Goal: Navigation & Orientation: Find specific page/section

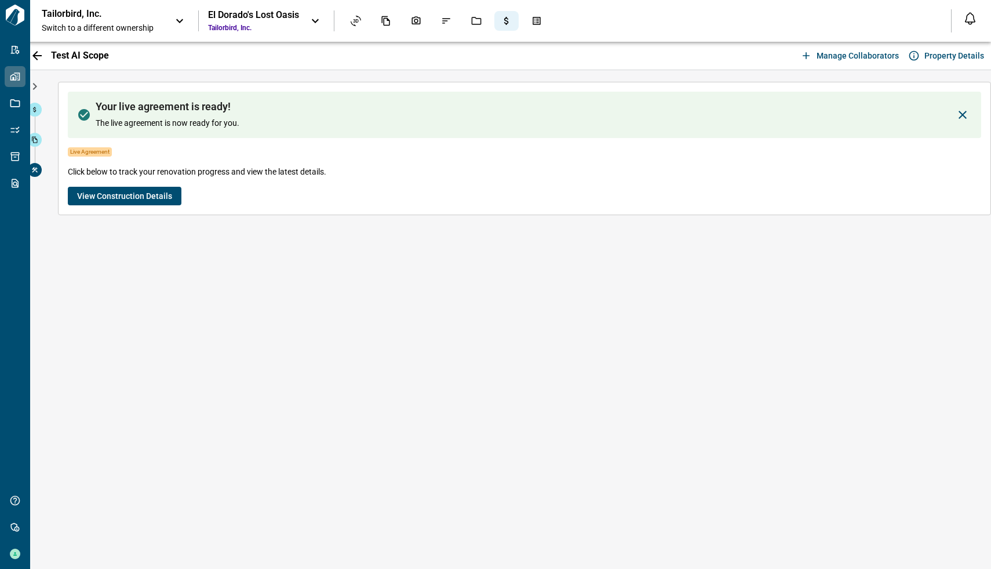
click at [507, 20] on icon "Budgets" at bounding box center [506, 21] width 10 height 10
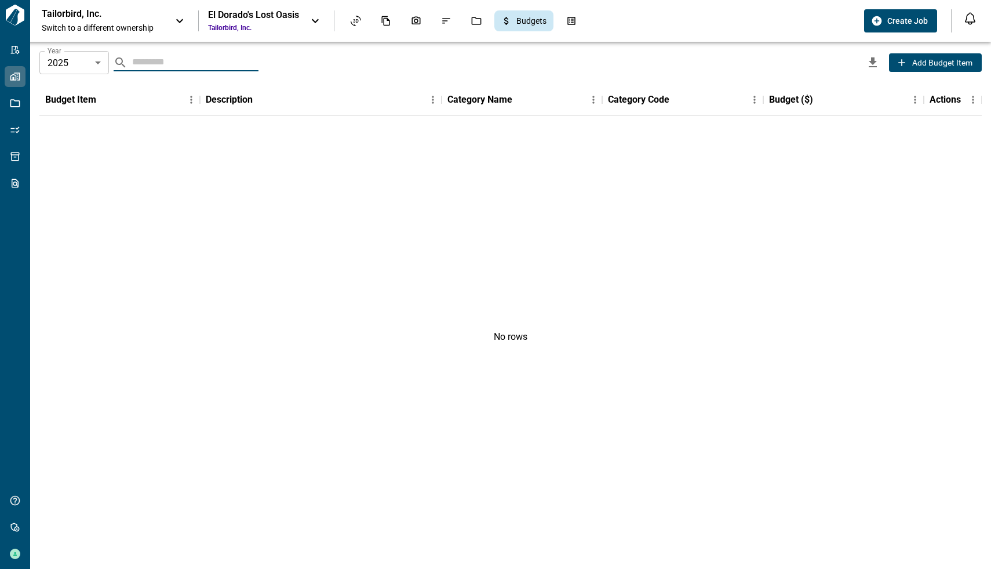
click at [93, 68] on body "Tailorbird Inc Admin-Properties Properties Jobs Scopes Packages Scraper Get Hel…" at bounding box center [495, 284] width 991 height 569
click at [598, 568] on div at bounding box center [495, 578] width 991 height 0
click at [572, 20] on icon "Takeoff Center" at bounding box center [571, 21] width 10 height 10
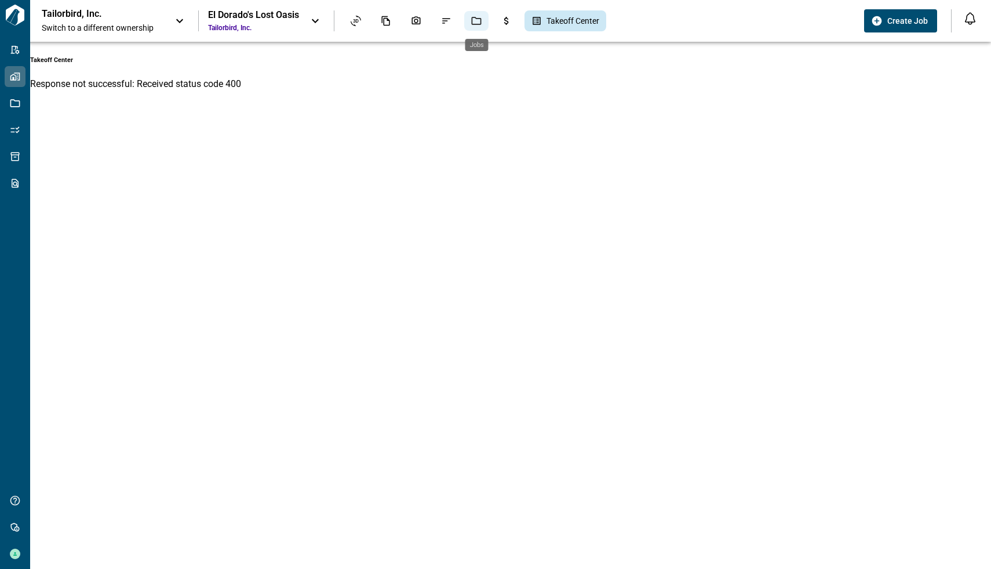
click at [483, 21] on div "Jobs" at bounding box center [476, 21] width 24 height 20
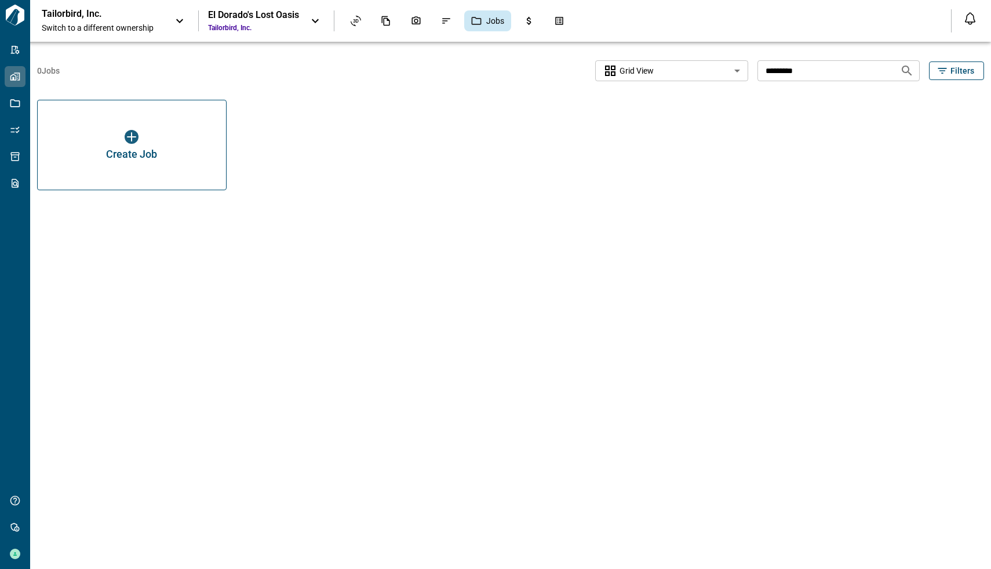
click at [729, 69] on body "Tailorbird Inc Admin-Properties Properties Jobs Scopes Packages Scraper Get Hel…" at bounding box center [495, 306] width 991 height 613
click at [289, 18] on div "El Dorado's Lost Oasis" at bounding box center [253, 15] width 91 height 12
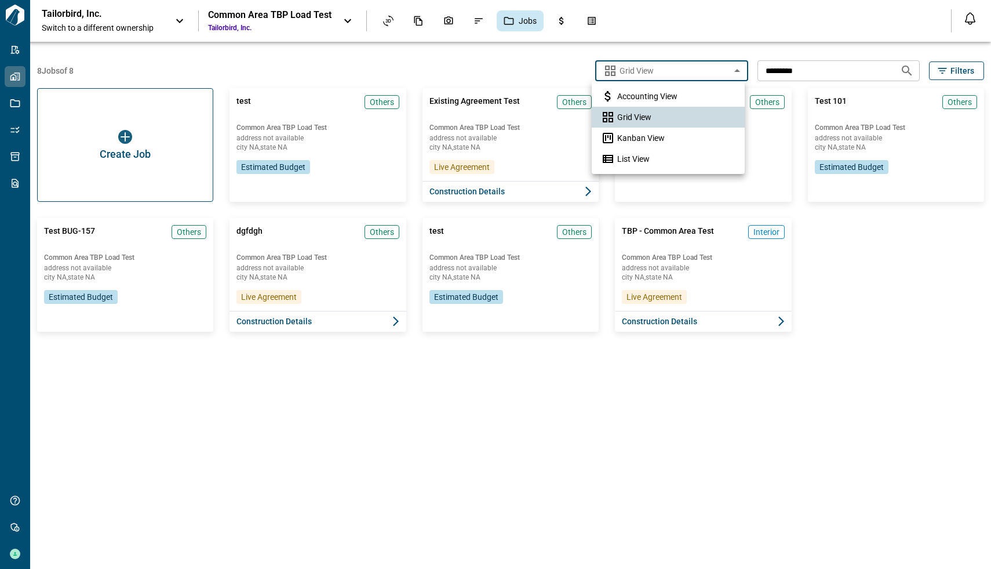
click at [722, 70] on body "Tailorbird Inc Admin-Properties Properties Jobs Scopes Packages Scraper Get Hel…" at bounding box center [495, 284] width 991 height 569
click at [651, 136] on span "Kanban View" at bounding box center [641, 138] width 48 height 12
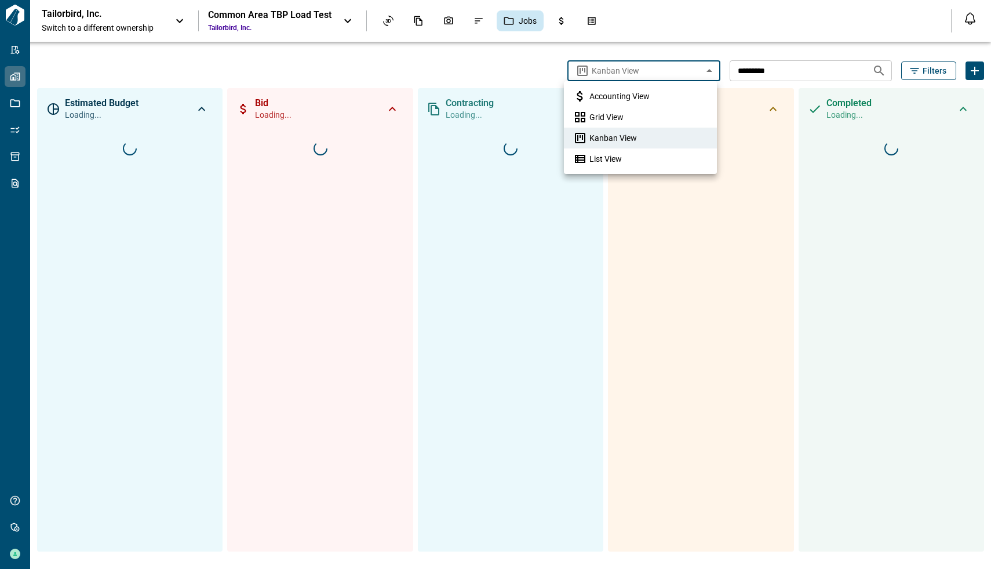
click at [661, 78] on body "**********" at bounding box center [495, 284] width 991 height 569
click at [643, 155] on li "List View" at bounding box center [640, 158] width 153 height 21
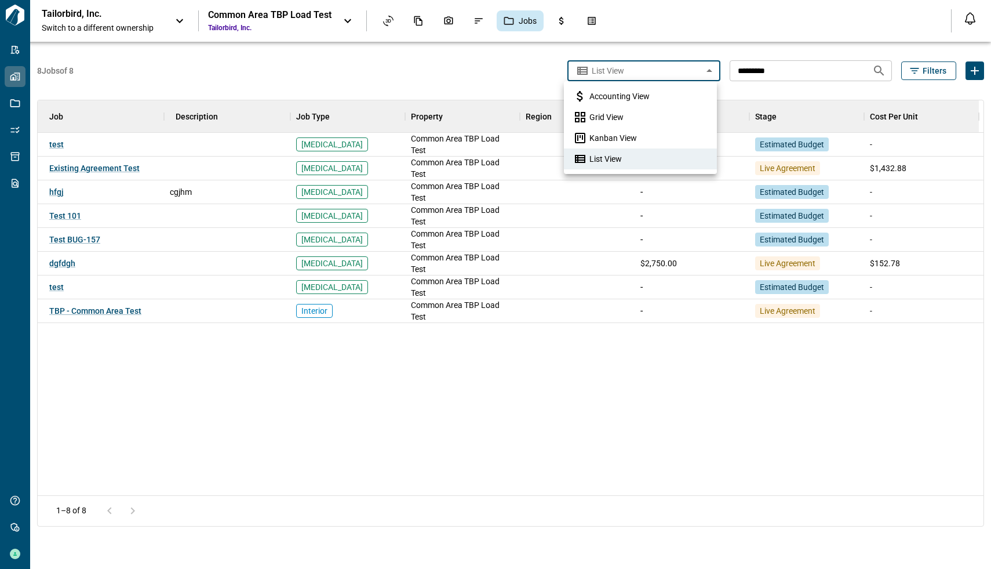
click at [657, 74] on body "Tailorbird Inc Admin-Properties Properties Jobs Scopes Packages Scraper Get Hel…" at bounding box center [495, 284] width 991 height 569
click at [625, 96] on span "Accounting View" at bounding box center [619, 96] width 60 height 12
type input "**********"
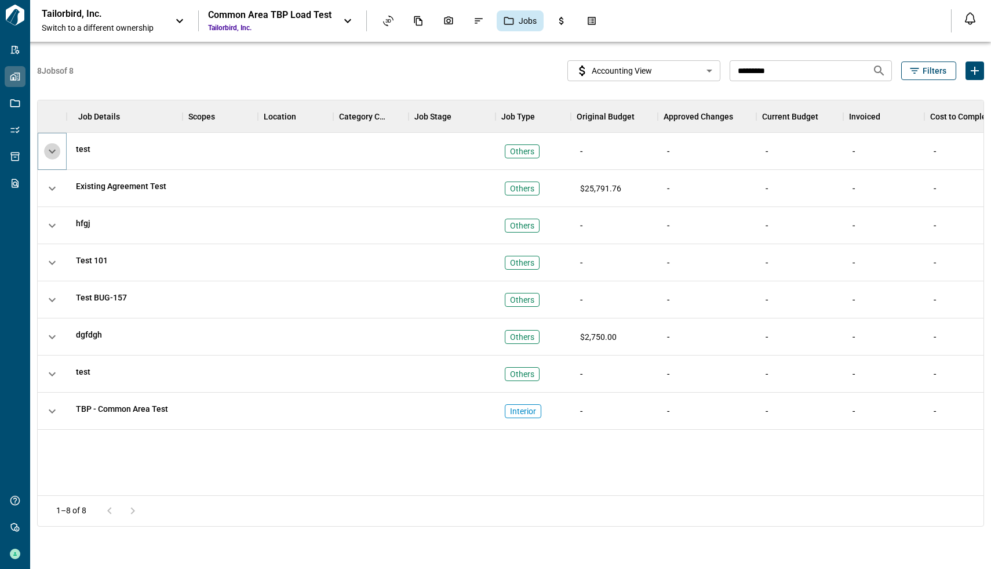
click at [48, 148] on span "button" at bounding box center [52, 151] width 16 height 16
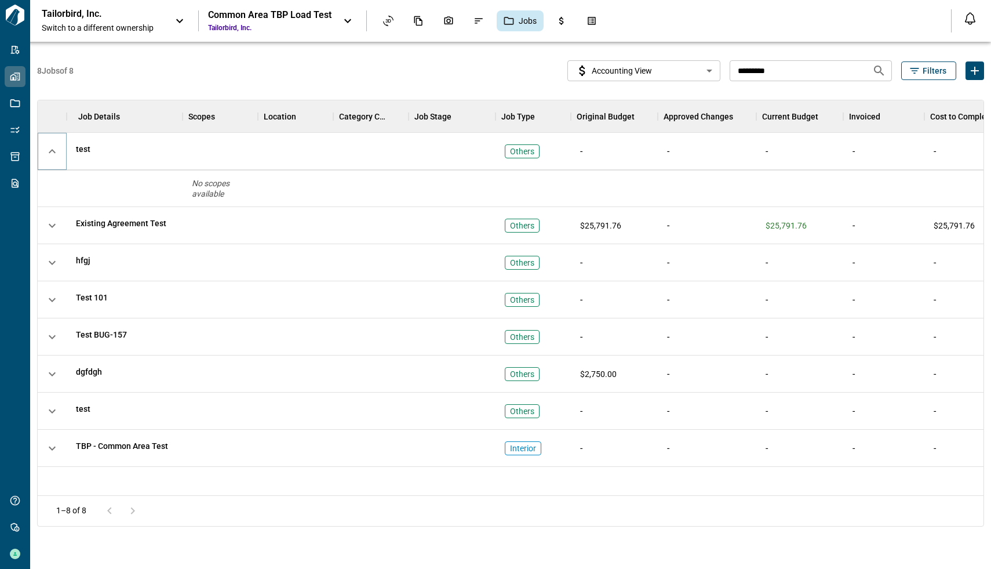
click at [52, 149] on span "button" at bounding box center [52, 151] width 16 height 16
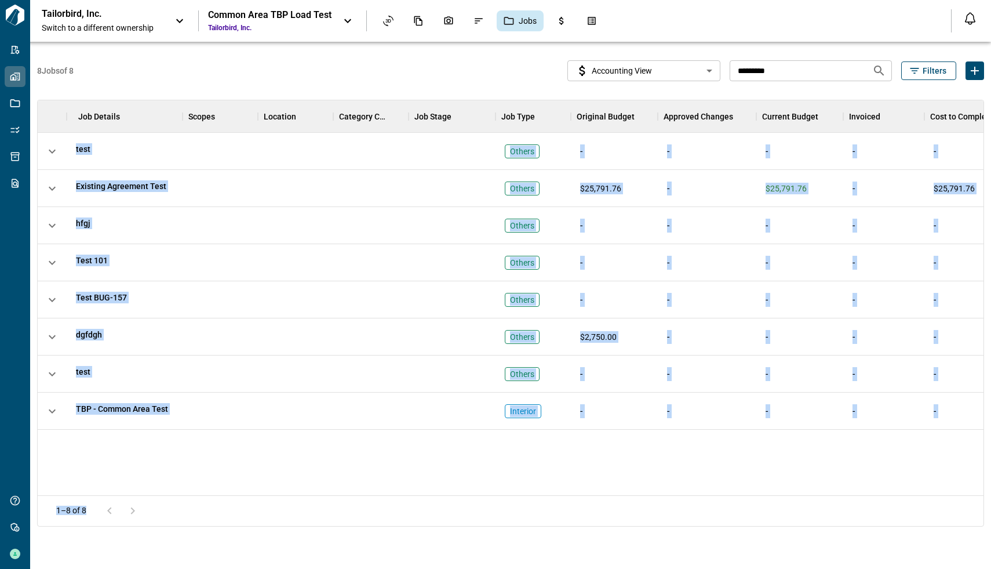
drag, startPoint x: 815, startPoint y: 496, endPoint x: 937, endPoint y: 489, distance: 121.9
click at [937, 489] on div "Job Details Scopes Location Category Code Job Stage Job Type Original Budget Ap…" at bounding box center [510, 313] width 947 height 427
click at [738, 555] on div "**********" at bounding box center [510, 312] width 947 height 527
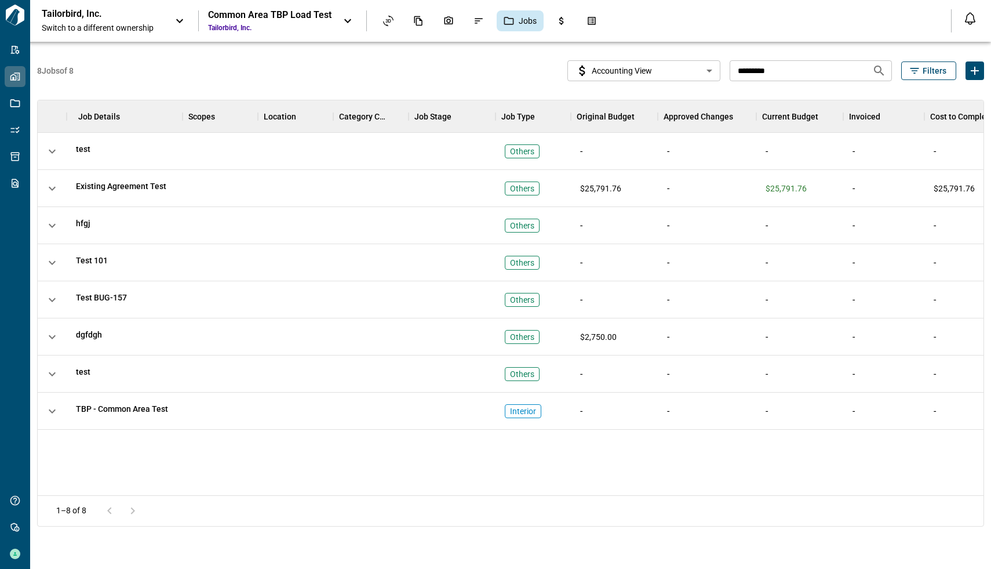
click at [733, 9] on div "Tailorbird, Inc. Switch to a different ownership Common Area TBP Load Test Tail…" at bounding box center [489, 21] width 895 height 26
click at [52, 151] on span "button" at bounding box center [52, 151] width 16 height 16
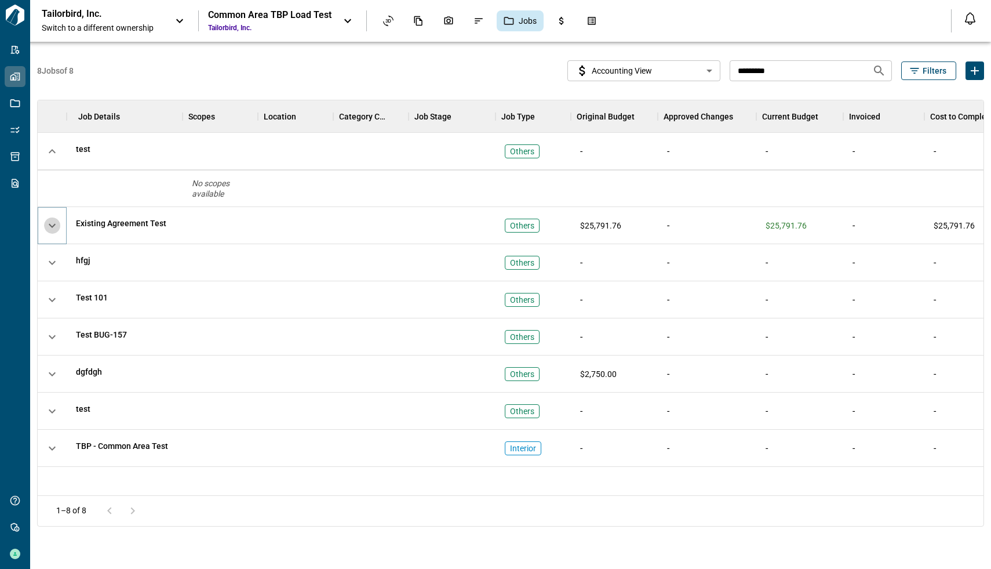
click at [51, 223] on span "button" at bounding box center [52, 225] width 16 height 16
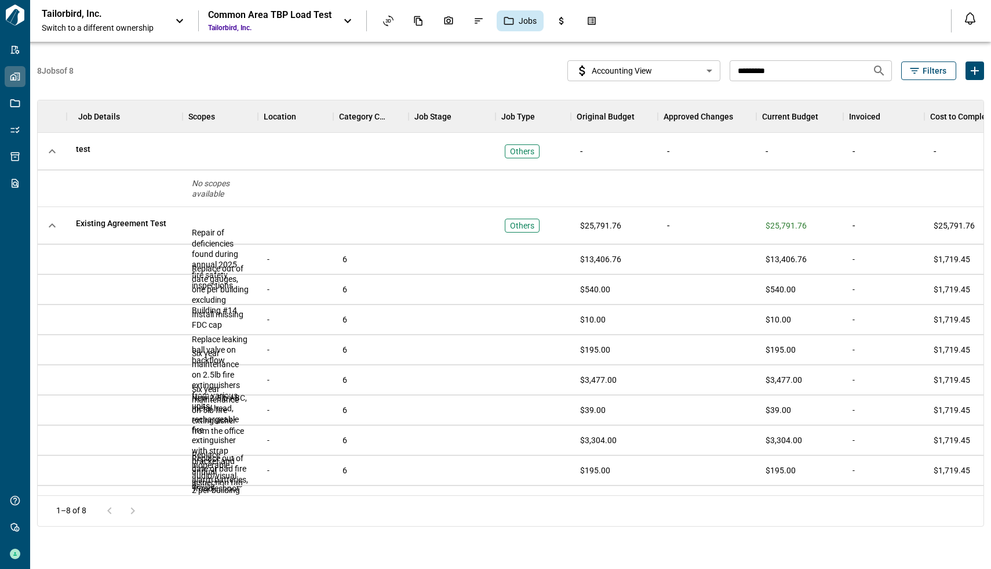
click at [478, 67] on div "**********" at bounding box center [378, 70] width 683 height 21
click at [42, 225] on div at bounding box center [52, 225] width 29 height 37
click at [54, 224] on span "button" at bounding box center [52, 225] width 16 height 16
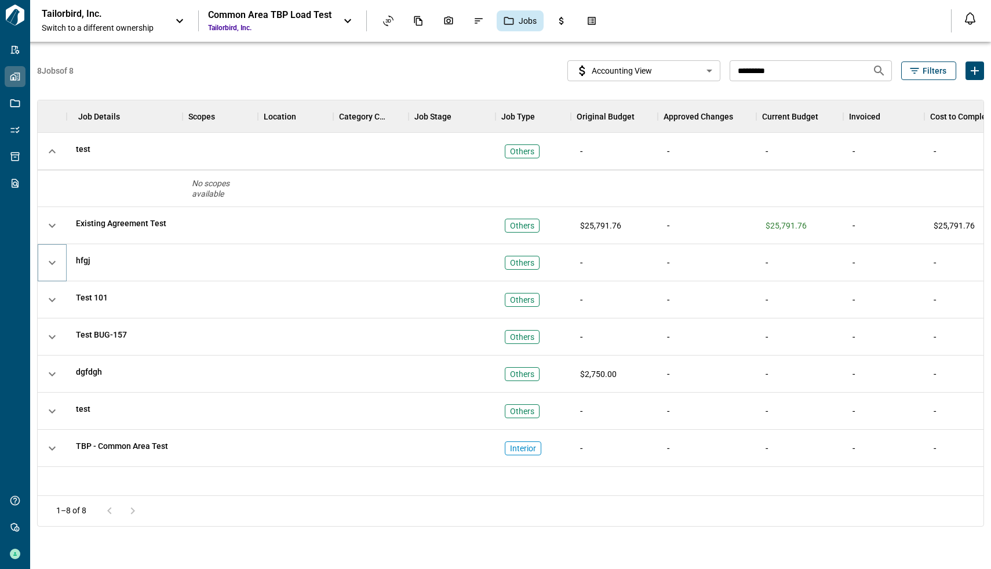
click at [53, 267] on span "button" at bounding box center [52, 262] width 16 height 16
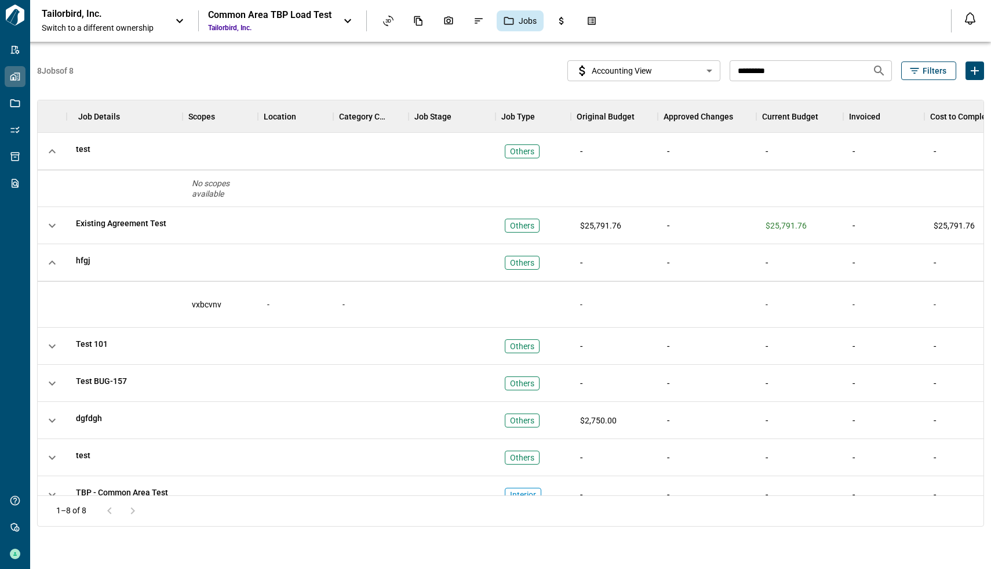
click at [458, 72] on div "**********" at bounding box center [378, 70] width 683 height 21
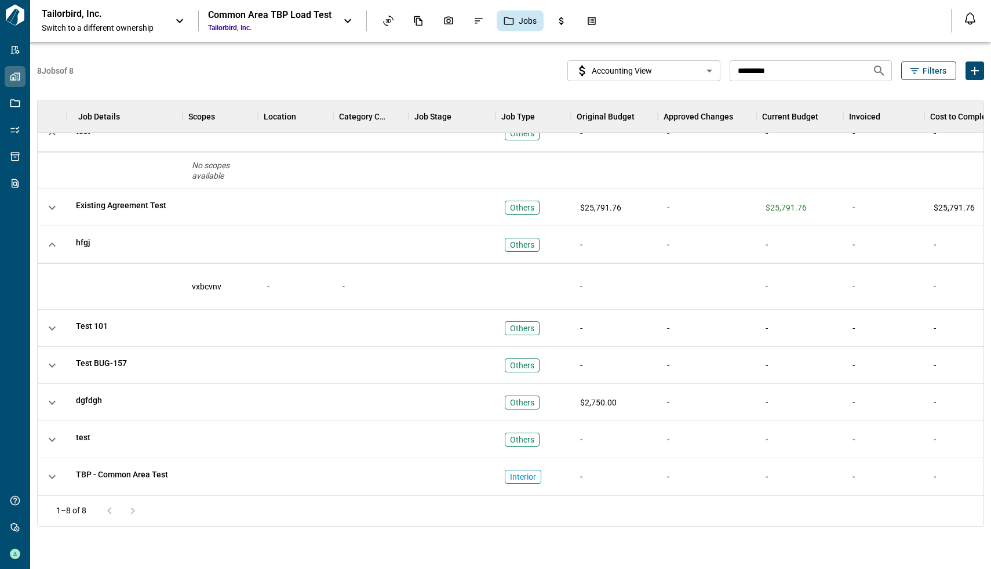
click at [344, 27] on icon at bounding box center [348, 21] width 14 height 14
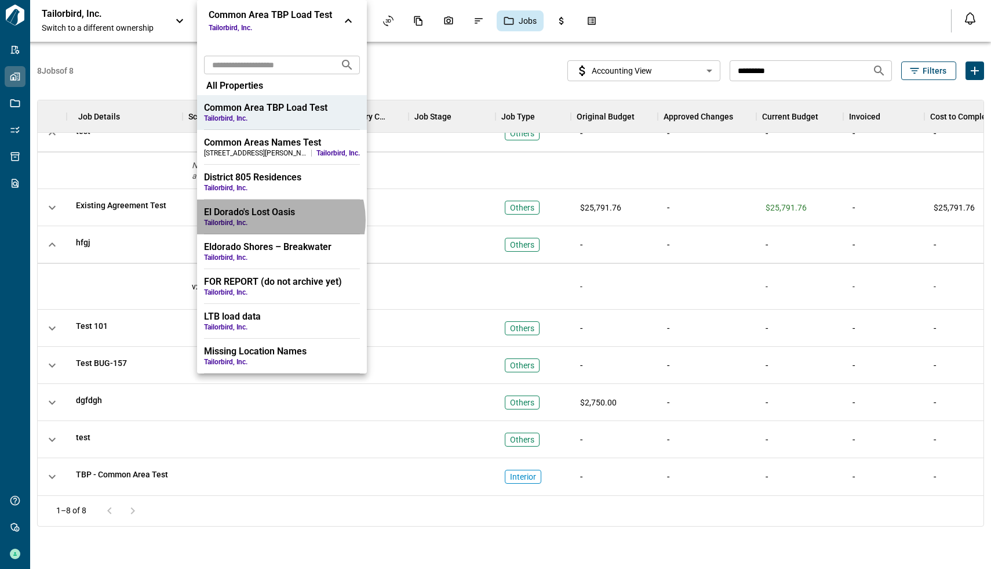
click at [279, 220] on span "Tailorbird, Inc." at bounding box center [282, 222] width 156 height 9
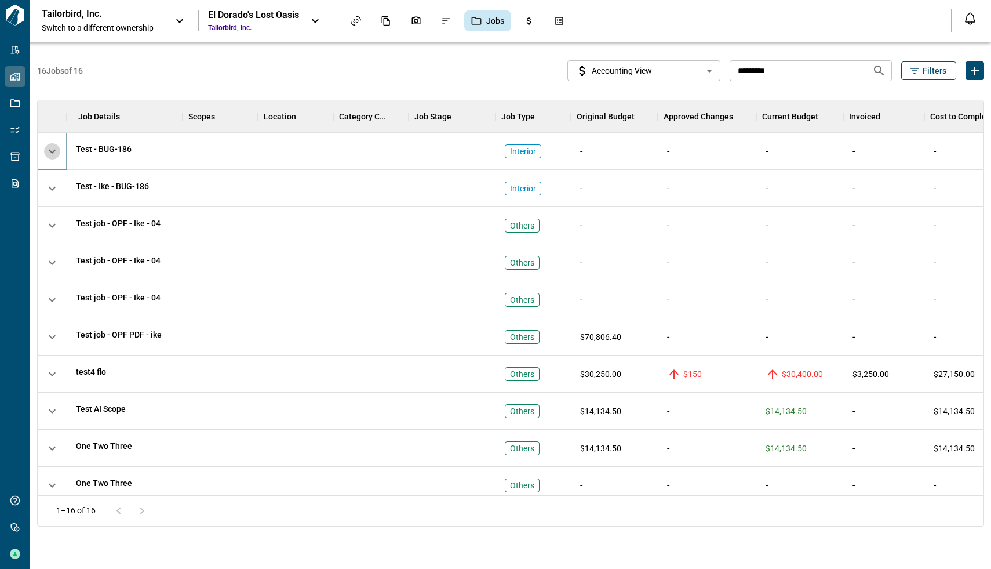
click at [51, 150] on span "button" at bounding box center [52, 151] width 16 height 16
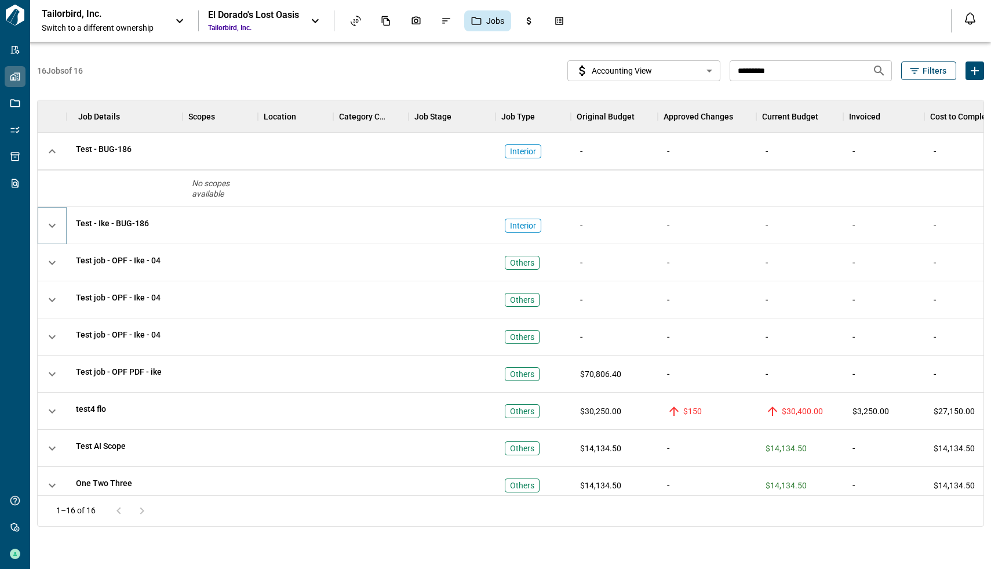
click at [53, 228] on span "button" at bounding box center [52, 225] width 16 height 16
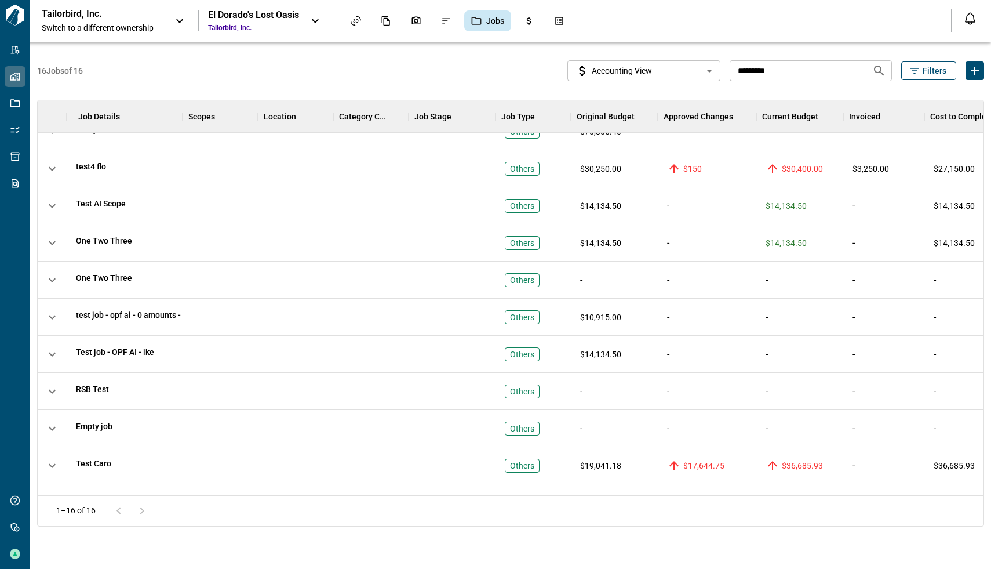
scroll to position [314, 0]
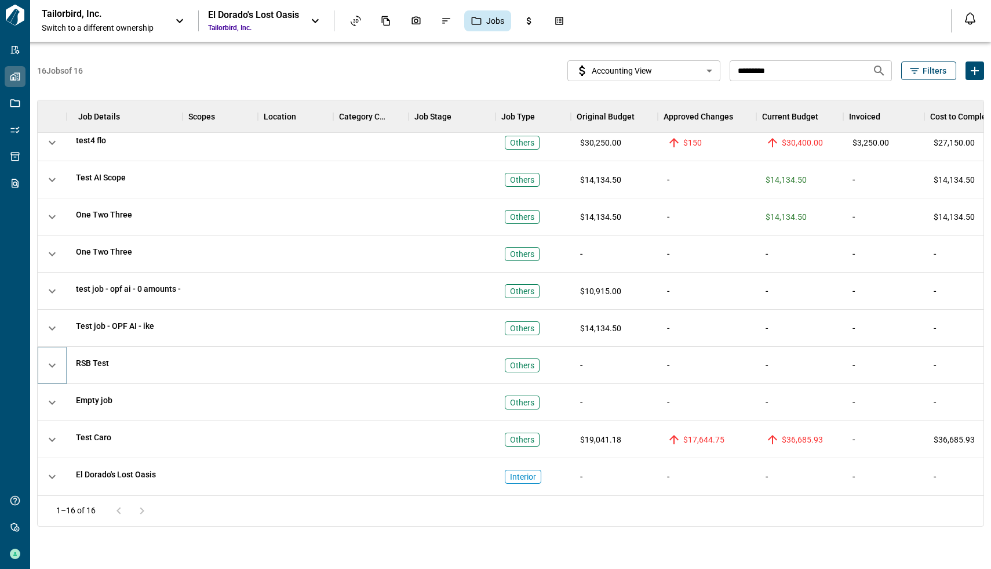
click at [54, 357] on span "button" at bounding box center [52, 365] width 16 height 16
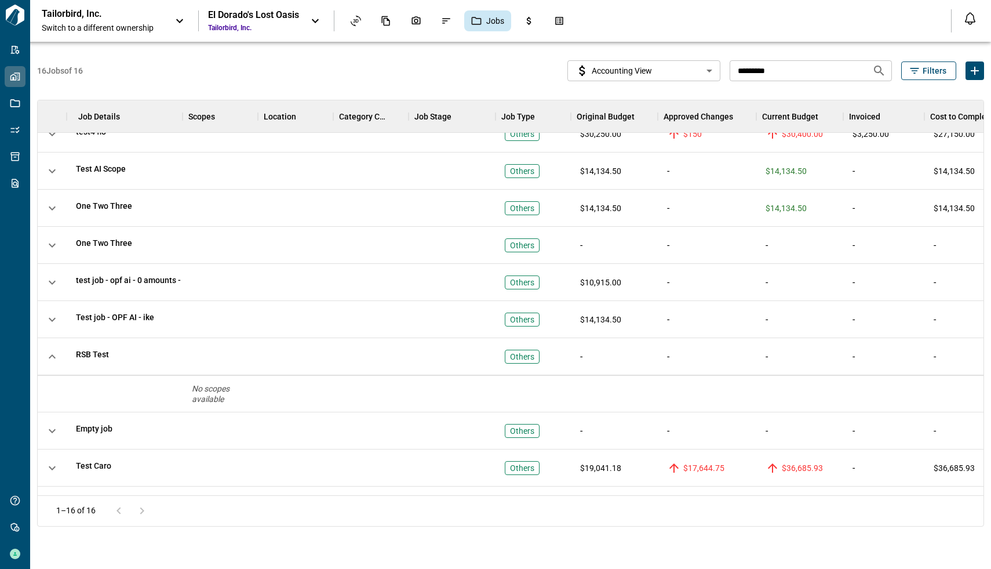
click at [296, 24] on span "Tailorbird, Inc." at bounding box center [253, 27] width 91 height 9
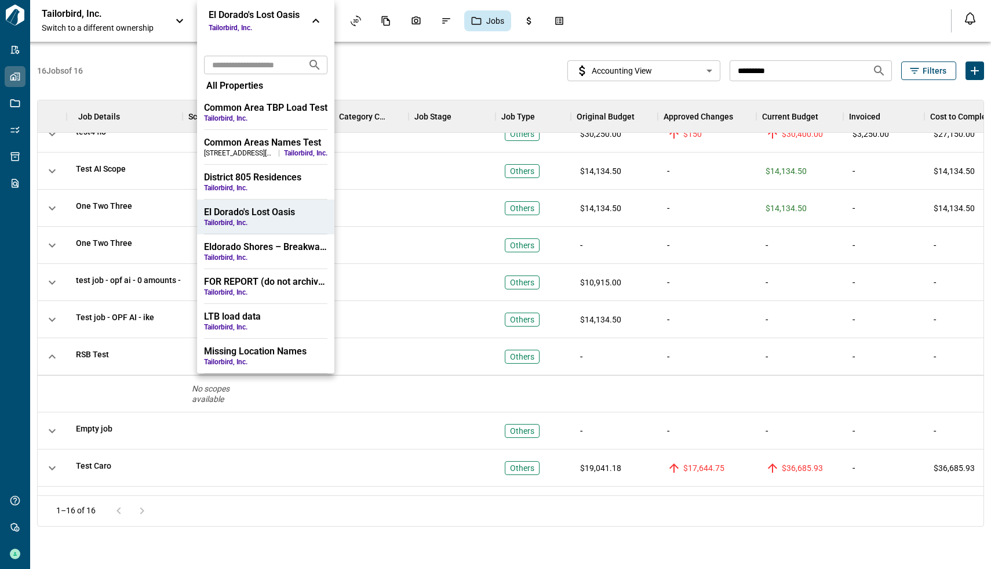
click at [111, 13] on div at bounding box center [495, 284] width 991 height 569
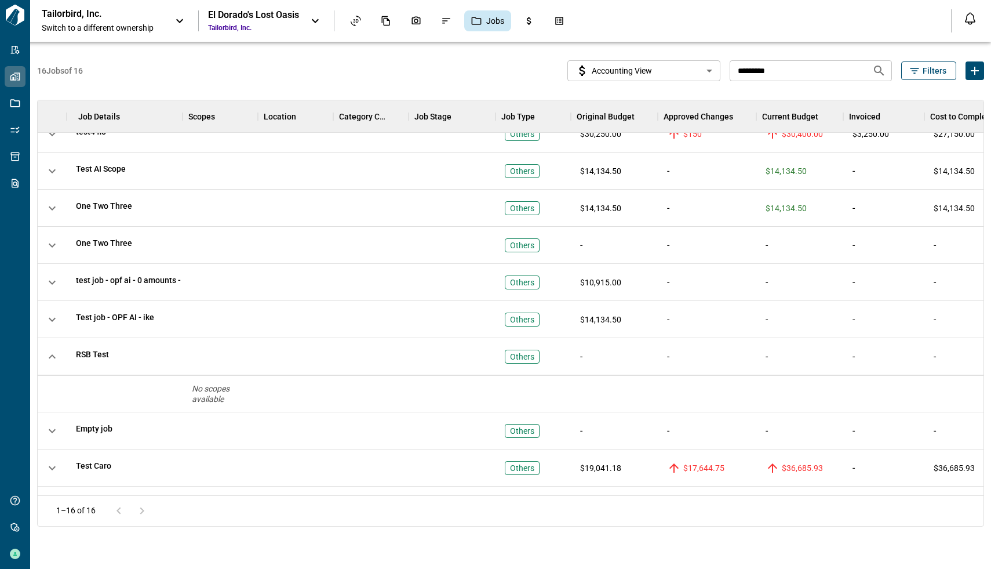
click at [178, 19] on icon at bounding box center [180, 21] width 14 height 14
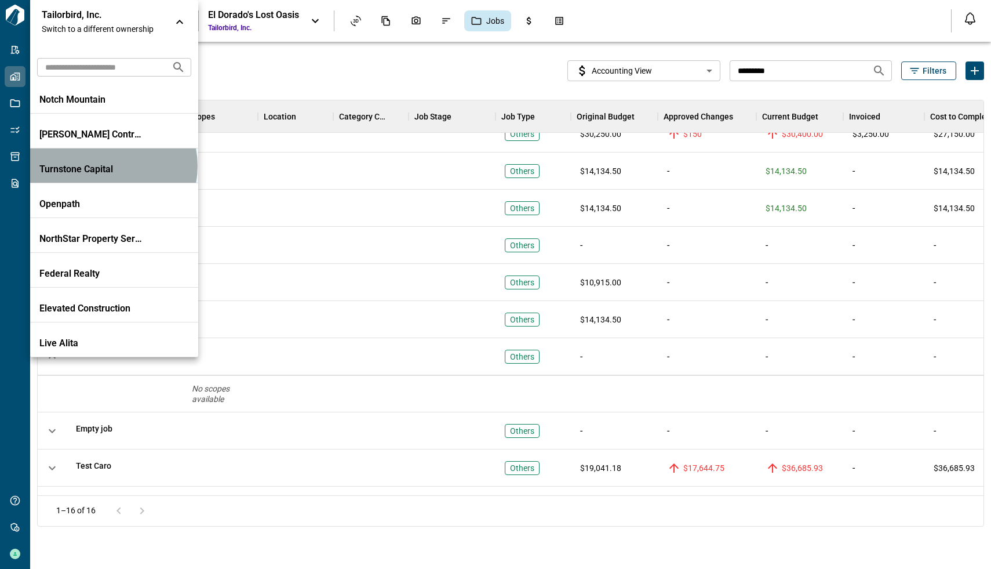
click at [107, 166] on p "Turnstone Capital" at bounding box center [91, 169] width 104 height 12
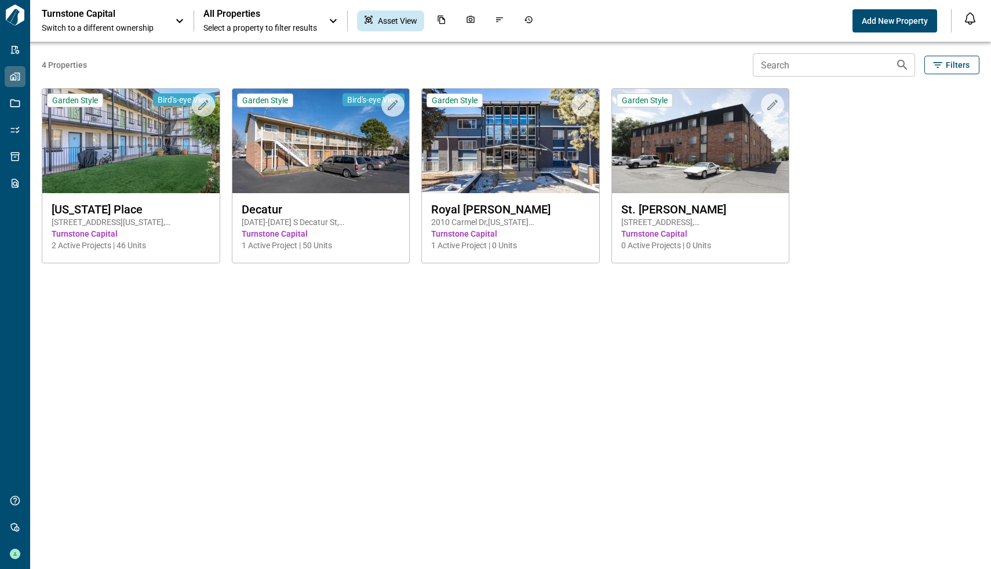
click at [336, 19] on icon at bounding box center [333, 21] width 14 height 14
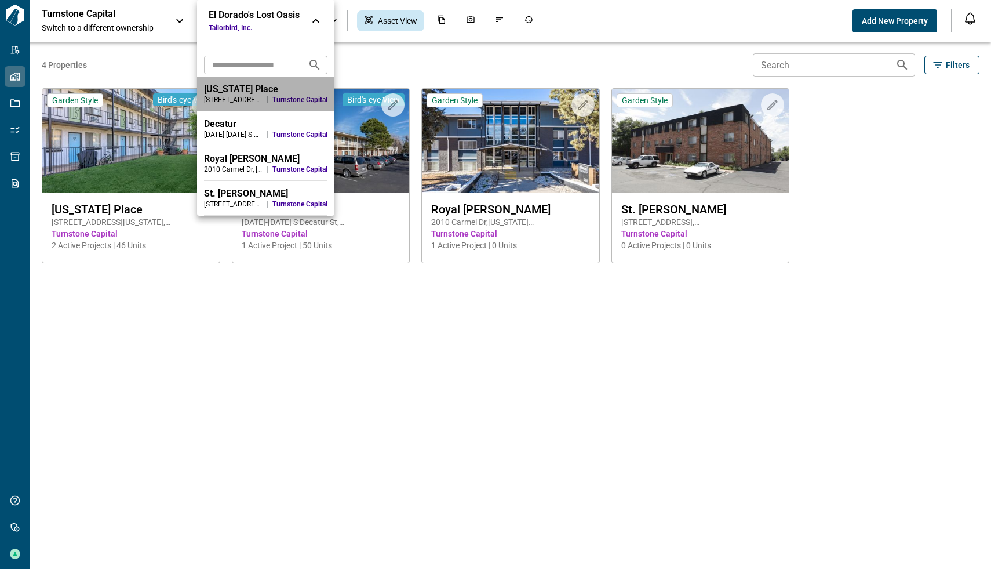
click at [250, 83] on li "[US_STATE][GEOGRAPHIC_DATA] [STREET_ADDRESS][US_STATE] Turnstone Capital" at bounding box center [265, 94] width 137 height 35
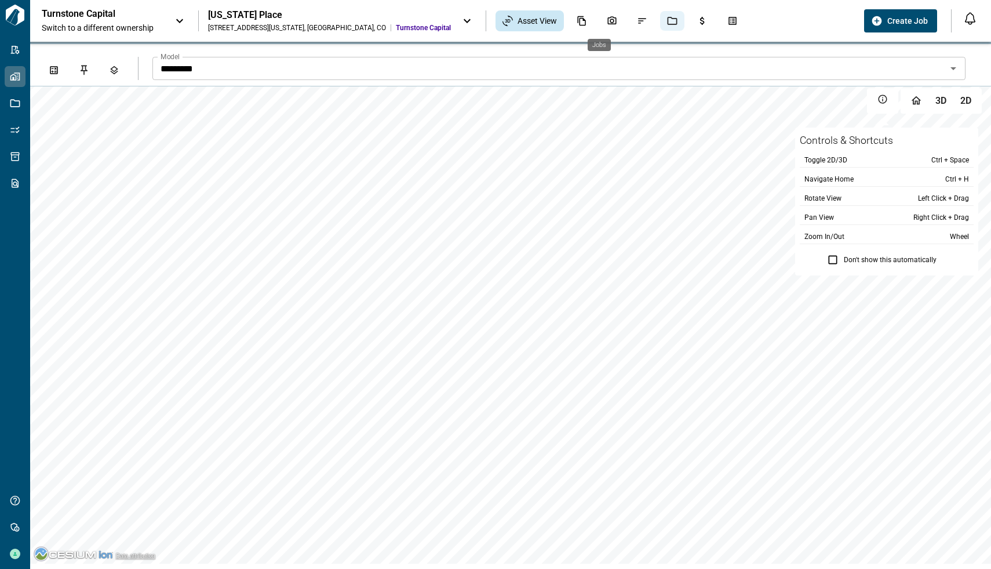
click at [660, 23] on div "Jobs" at bounding box center [672, 21] width 24 height 20
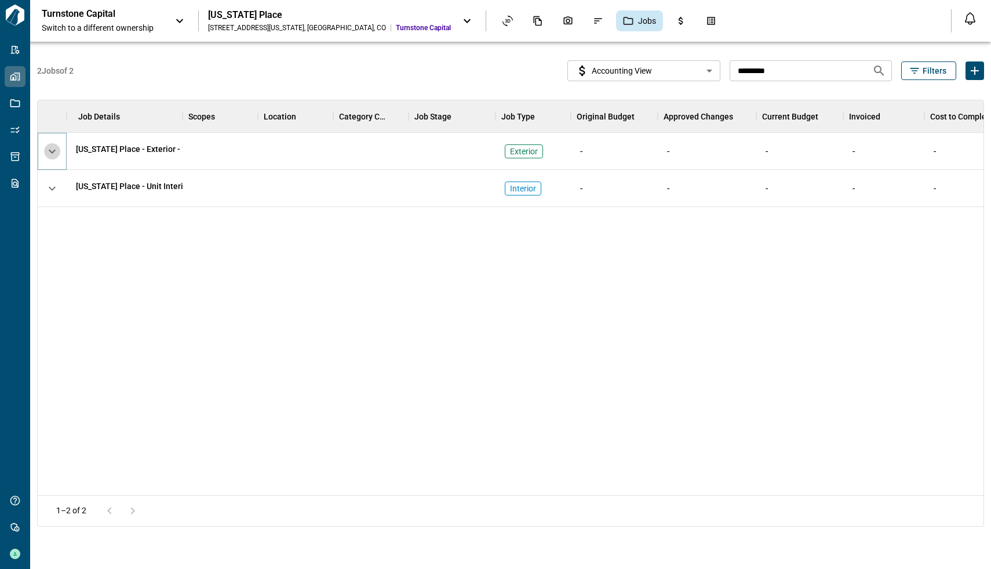
click at [47, 150] on span "button" at bounding box center [52, 151] width 16 height 16
click at [53, 225] on span "button" at bounding box center [52, 225] width 16 height 16
click at [181, 18] on icon at bounding box center [180, 21] width 14 height 14
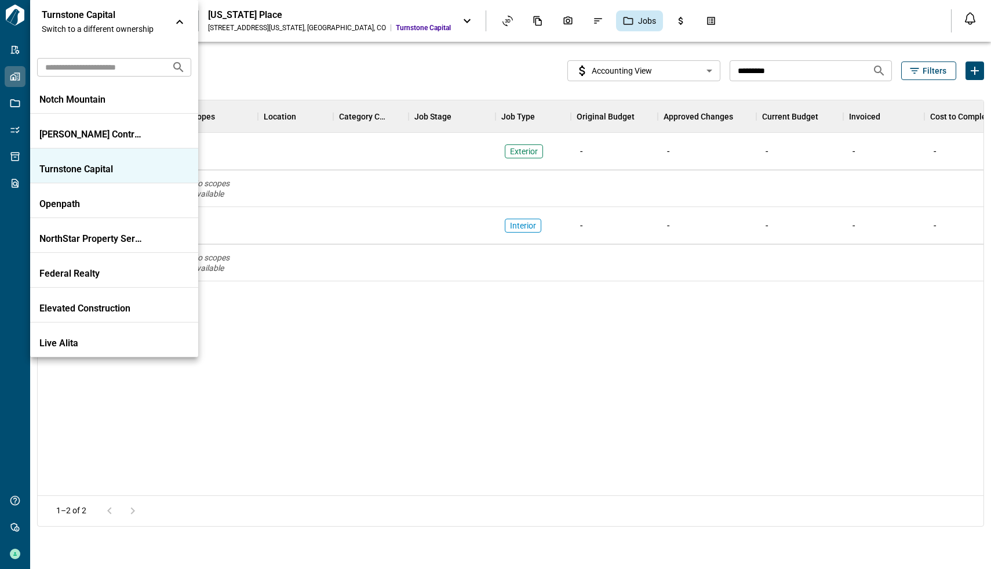
click at [112, 73] on input "text" at bounding box center [99, 66] width 125 height 21
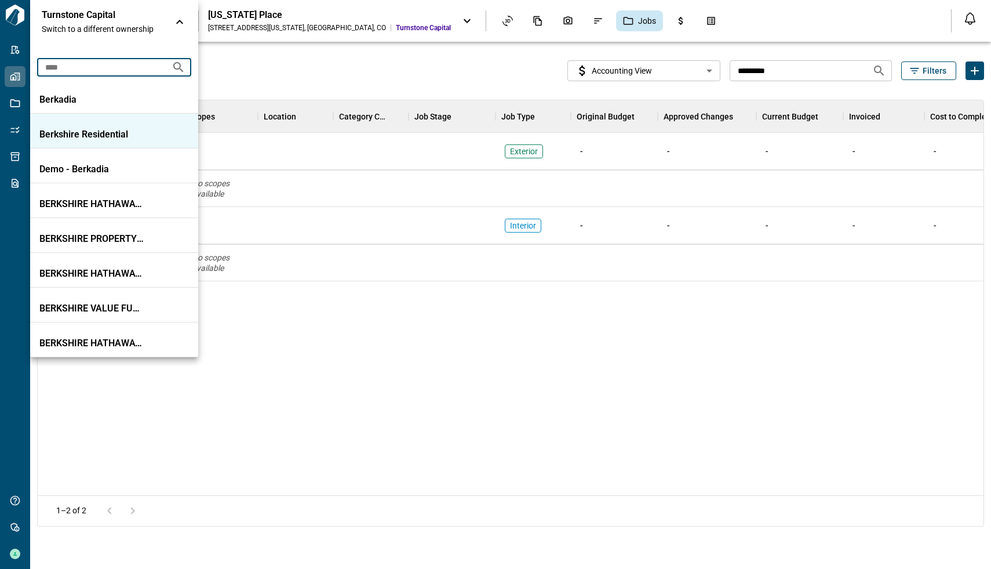
type input "****"
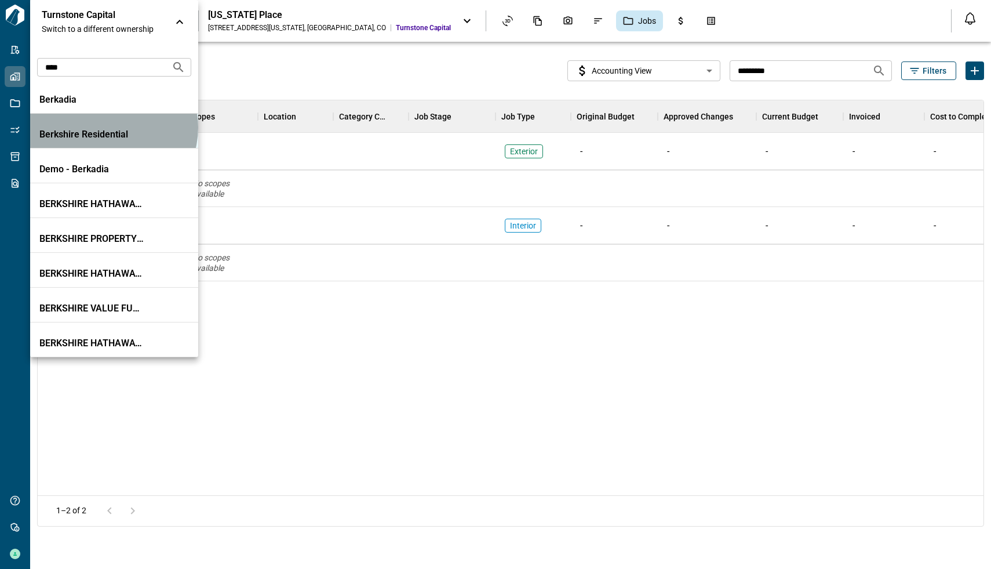
click at [110, 127] on li "Berkshire Residential" at bounding box center [114, 131] width 168 height 35
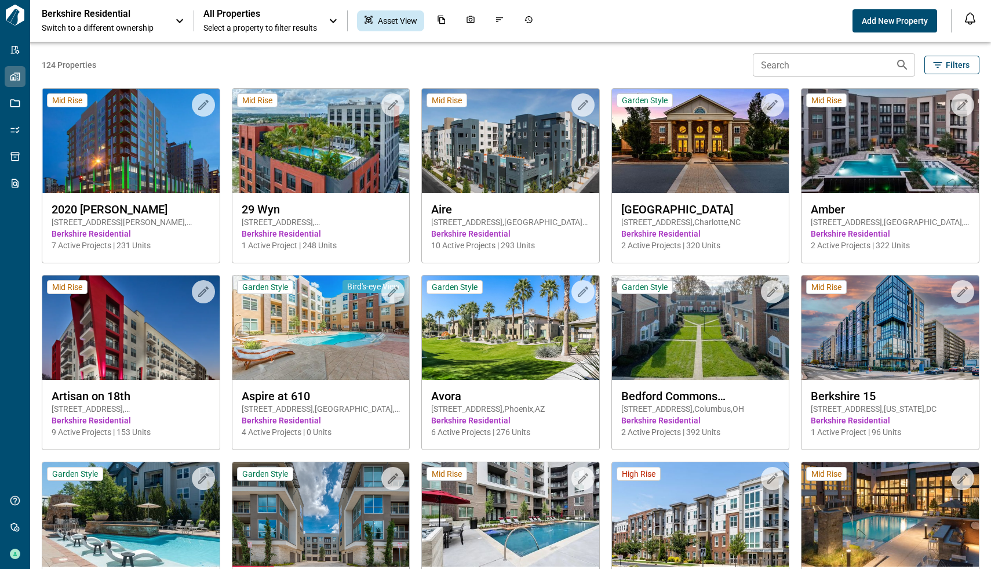
click at [329, 22] on icon at bounding box center [333, 21] width 14 height 14
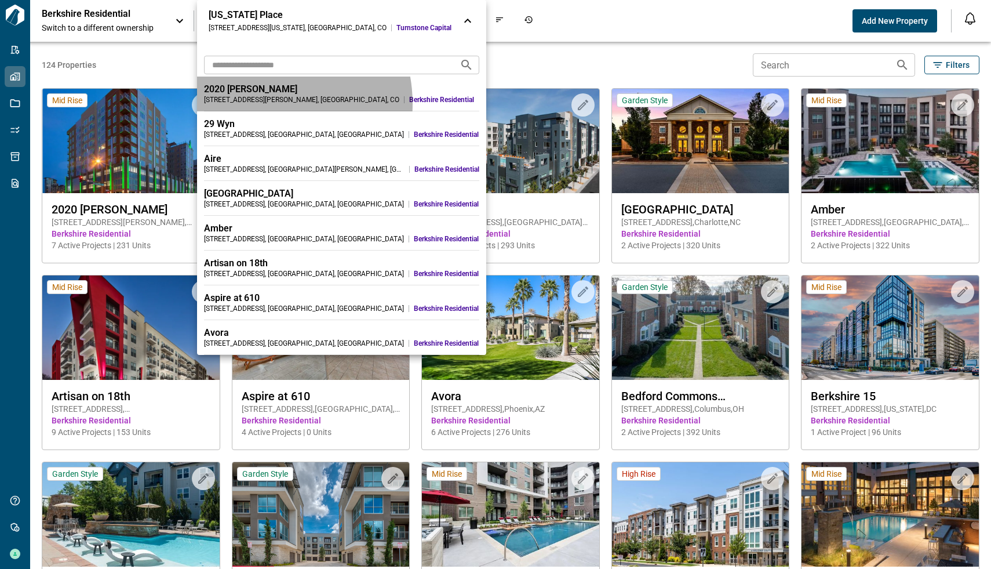
click at [257, 104] on div "[STREET_ADDRESS][PERSON_NAME]" at bounding box center [301, 99] width 195 height 9
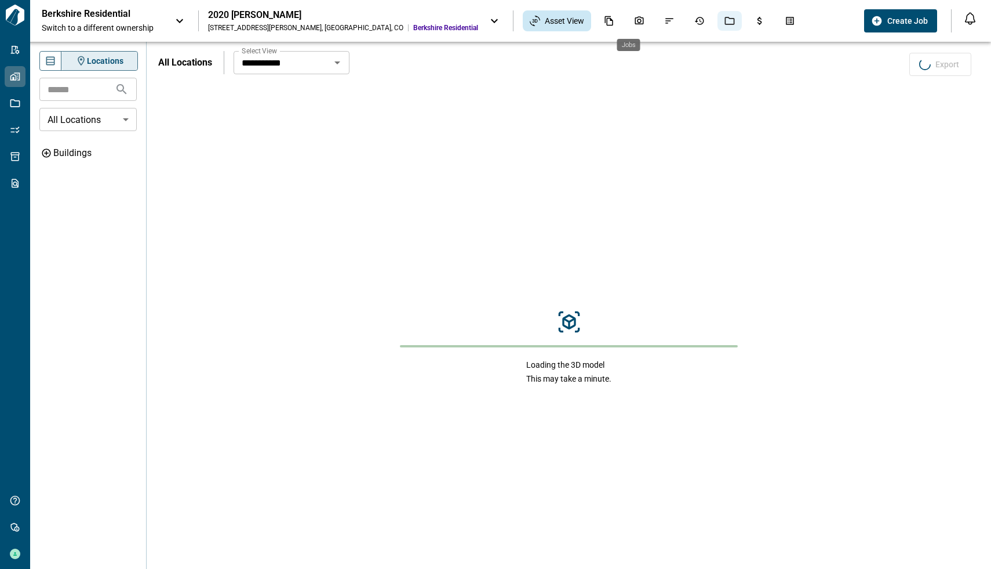
click at [718, 20] on div "Jobs" at bounding box center [730, 21] width 24 height 20
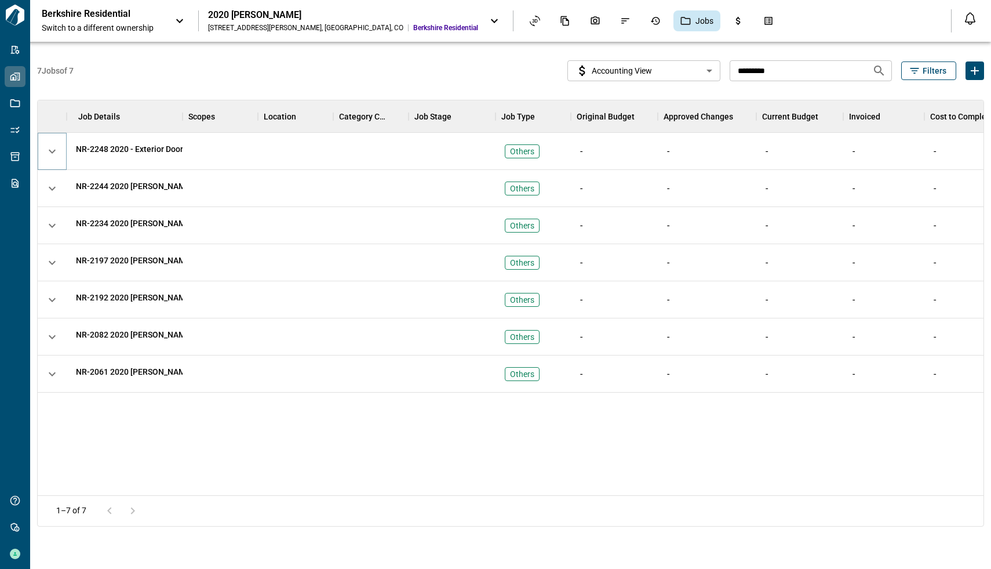
click at [53, 148] on span "button" at bounding box center [52, 151] width 16 height 16
click at [53, 225] on span "button" at bounding box center [52, 225] width 16 height 16
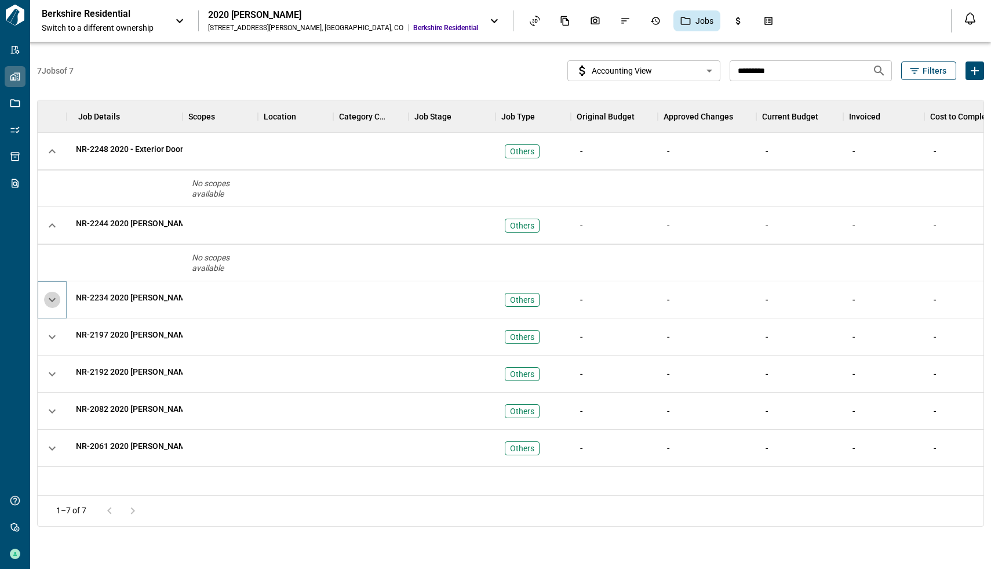
click at [53, 303] on span "button" at bounding box center [52, 300] width 16 height 16
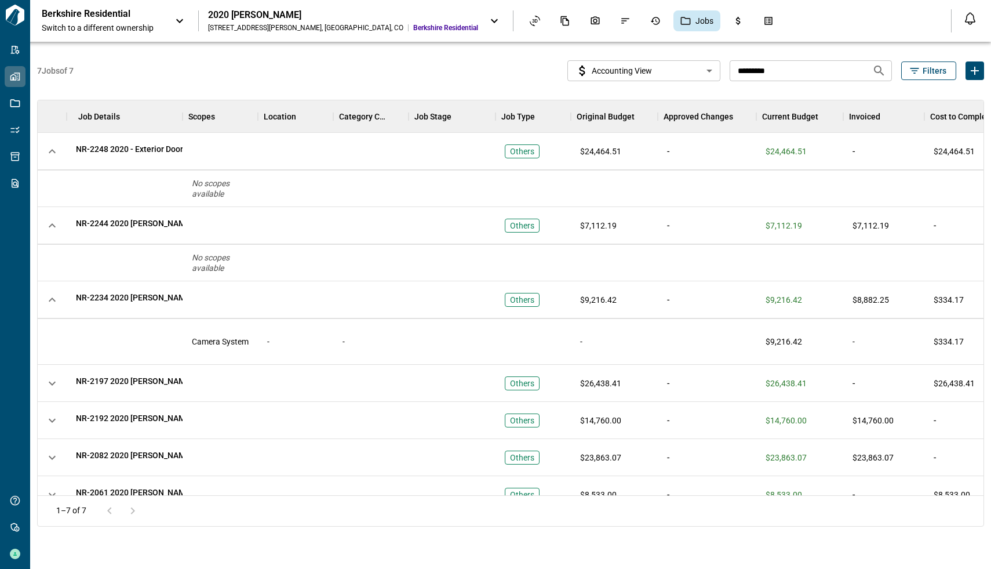
click at [191, 20] on div "Berkshire Residential Switch to a different ownership 2020 [PERSON_NAME] [STREE…" at bounding box center [489, 21] width 895 height 26
click at [172, 20] on div "Berkshire Residential Switch to a different ownership" at bounding box center [114, 21] width 145 height 26
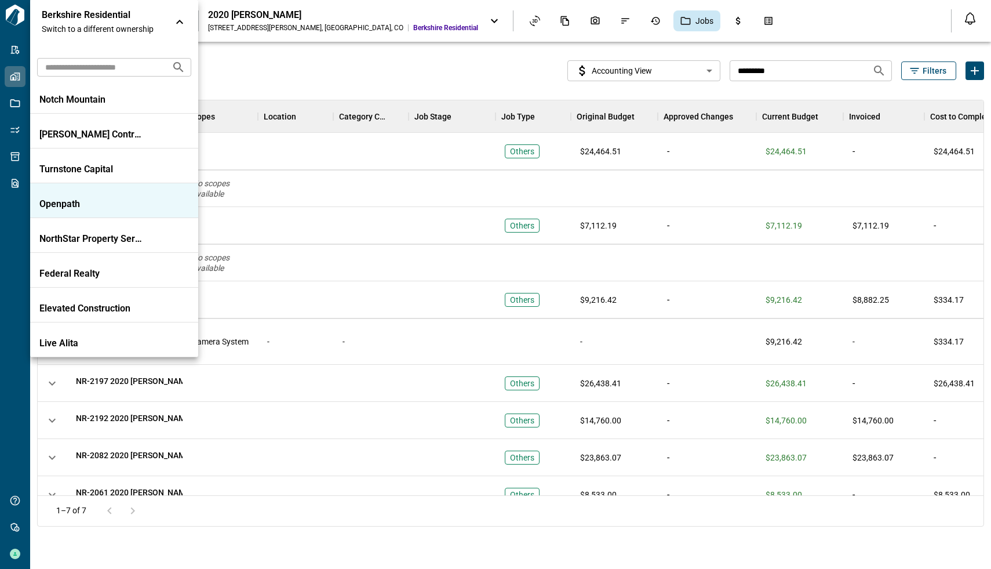
click at [96, 199] on p "Openpath" at bounding box center [91, 204] width 104 height 12
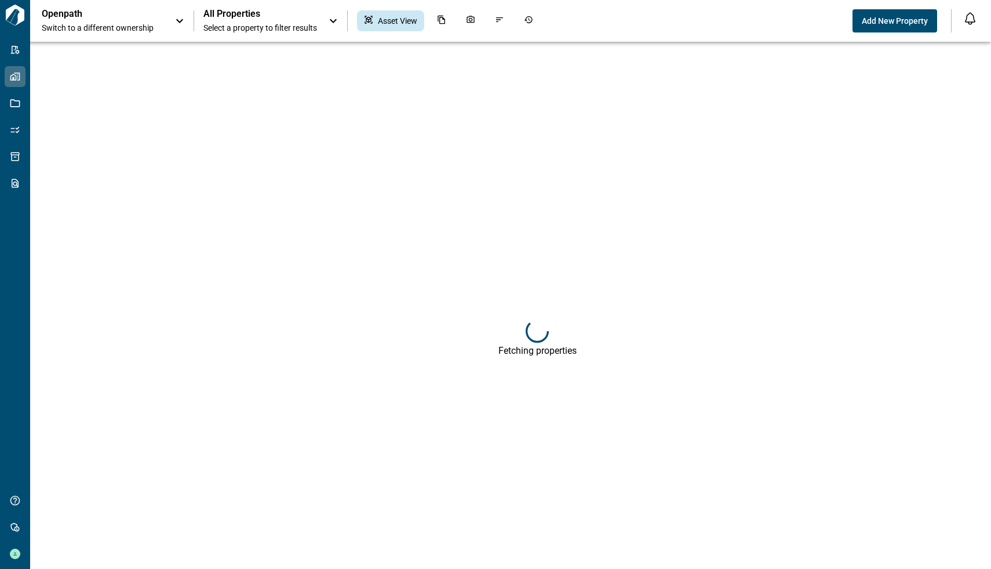
click at [155, 23] on span "Switch to a different ownership" at bounding box center [103, 28] width 122 height 12
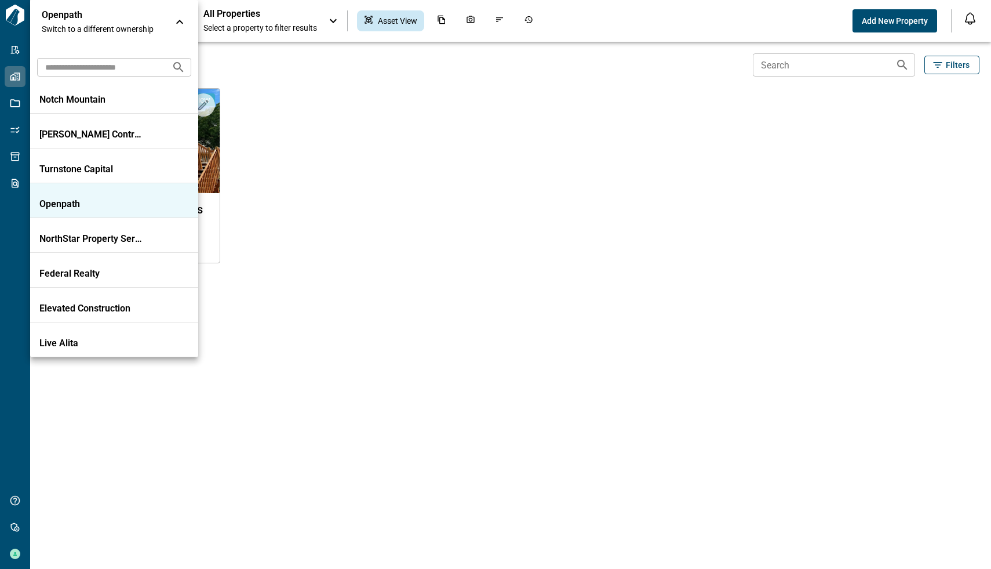
click at [177, 27] on icon at bounding box center [180, 22] width 14 height 14
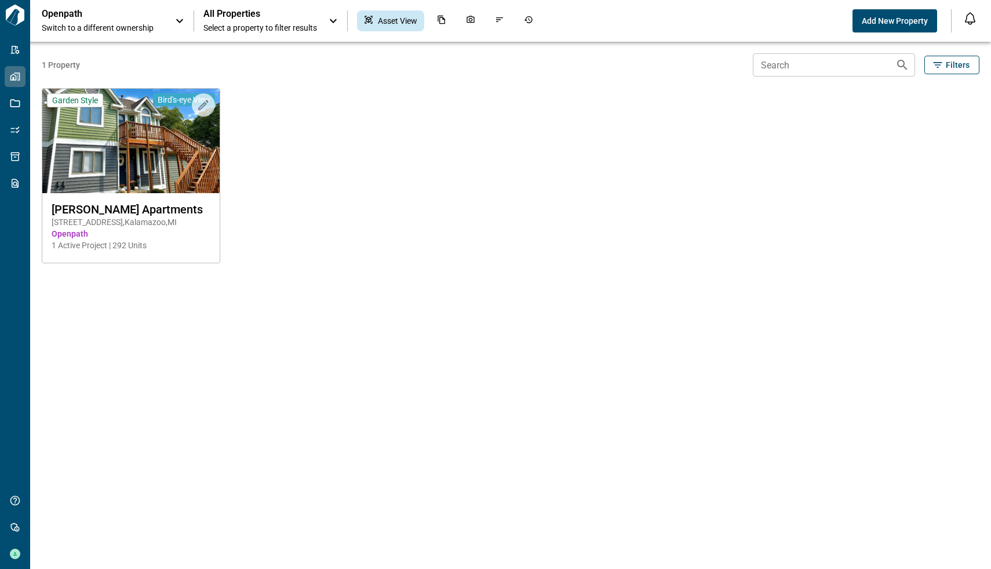
click at [178, 24] on icon at bounding box center [180, 21] width 14 height 14
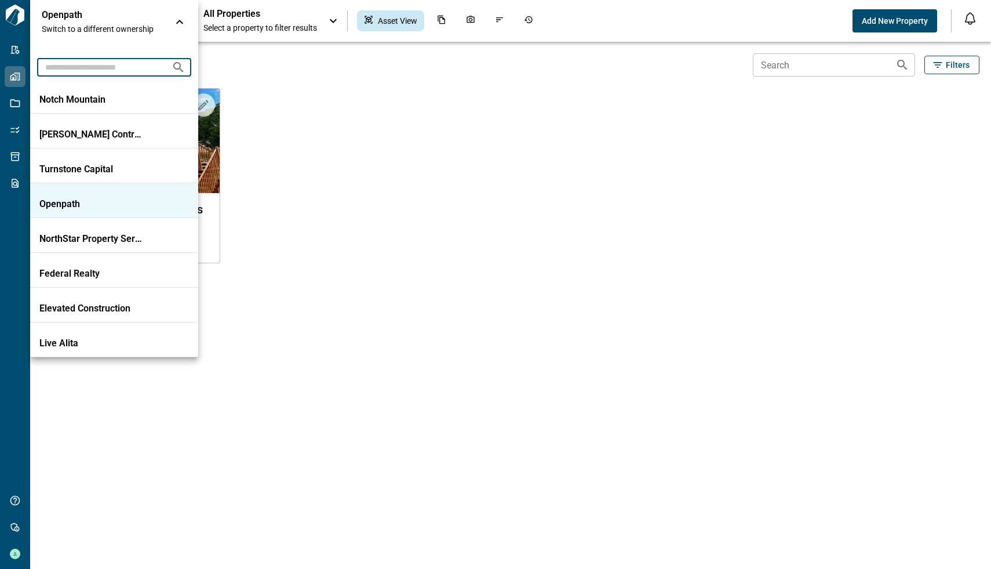
click at [98, 64] on input "text" at bounding box center [99, 66] width 125 height 21
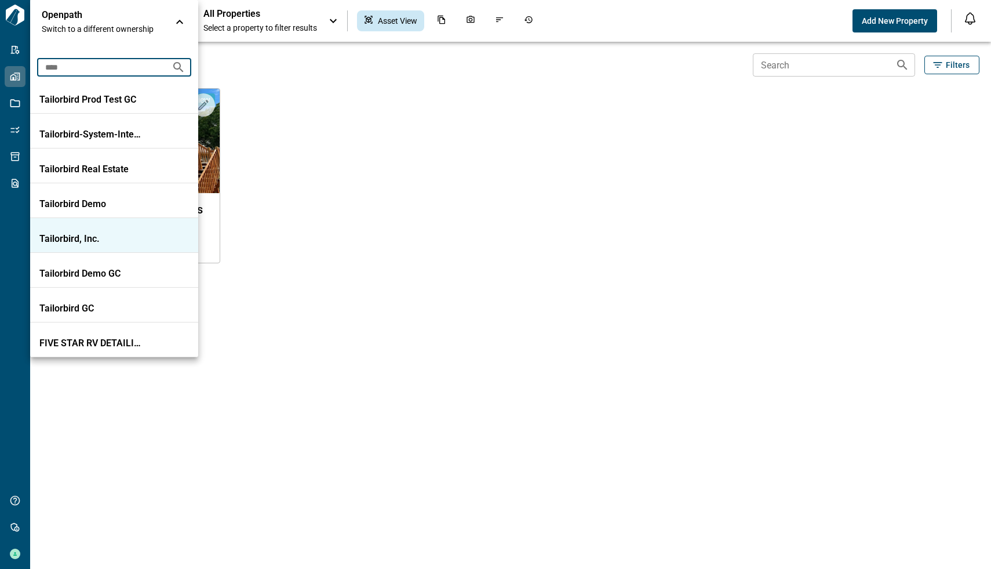
type input "****"
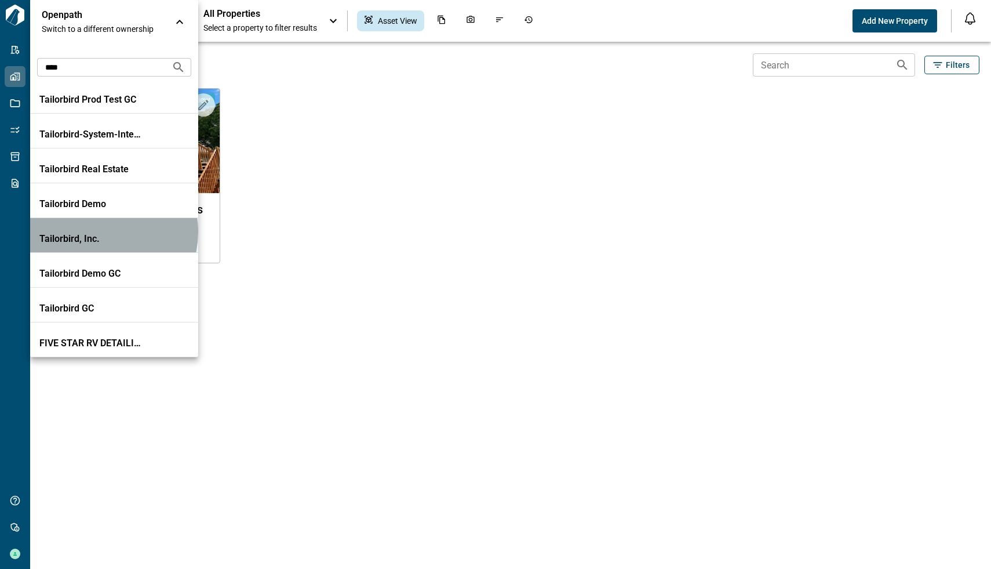
click at [96, 232] on li "Tailorbird, Inc." at bounding box center [114, 235] width 168 height 35
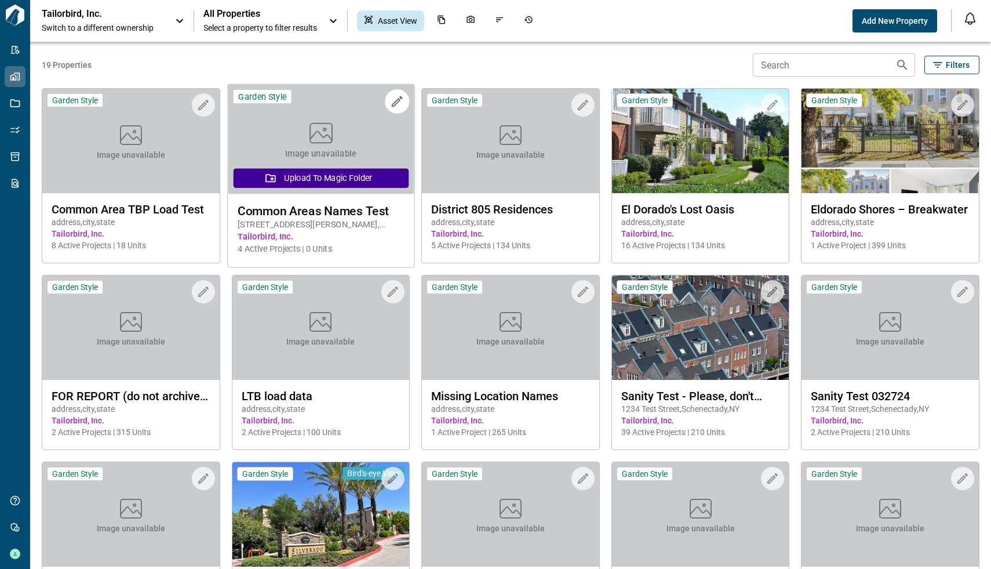
click at [316, 125] on icon at bounding box center [320, 132] width 29 height 29
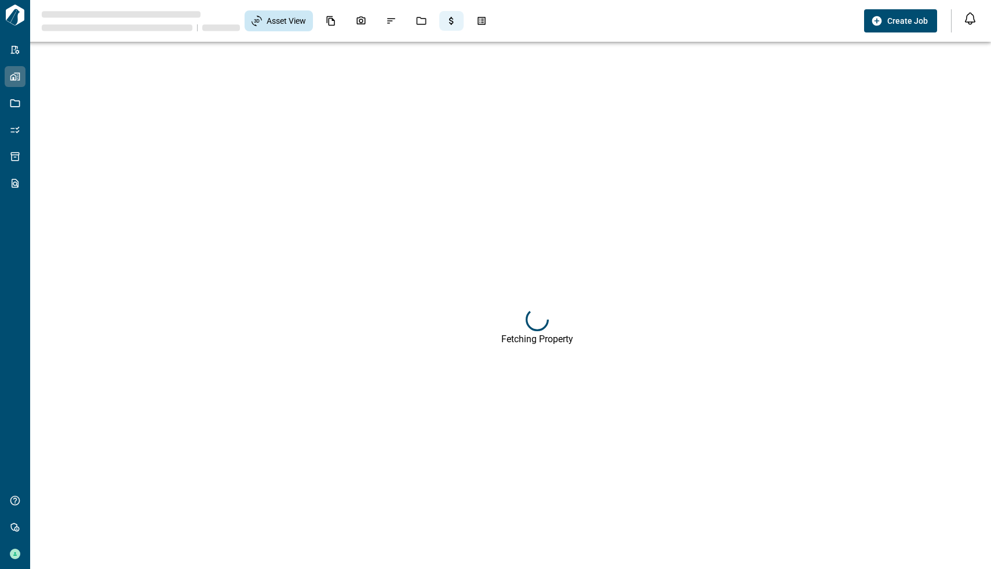
click at [422, 26] on div "Jobs" at bounding box center [421, 21] width 24 height 20
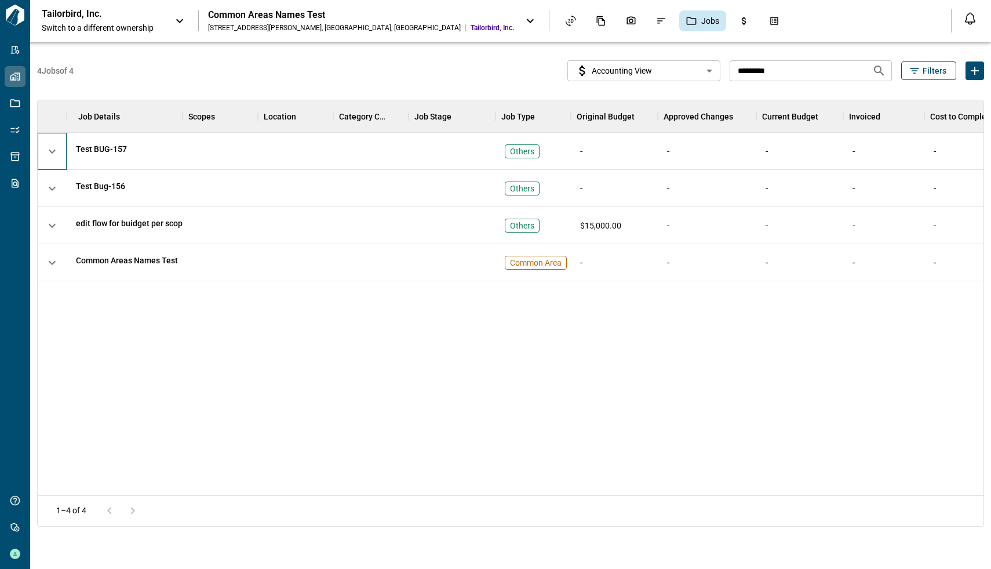
click at [50, 163] on div at bounding box center [52, 151] width 29 height 37
click at [53, 157] on span "button" at bounding box center [52, 151] width 16 height 16
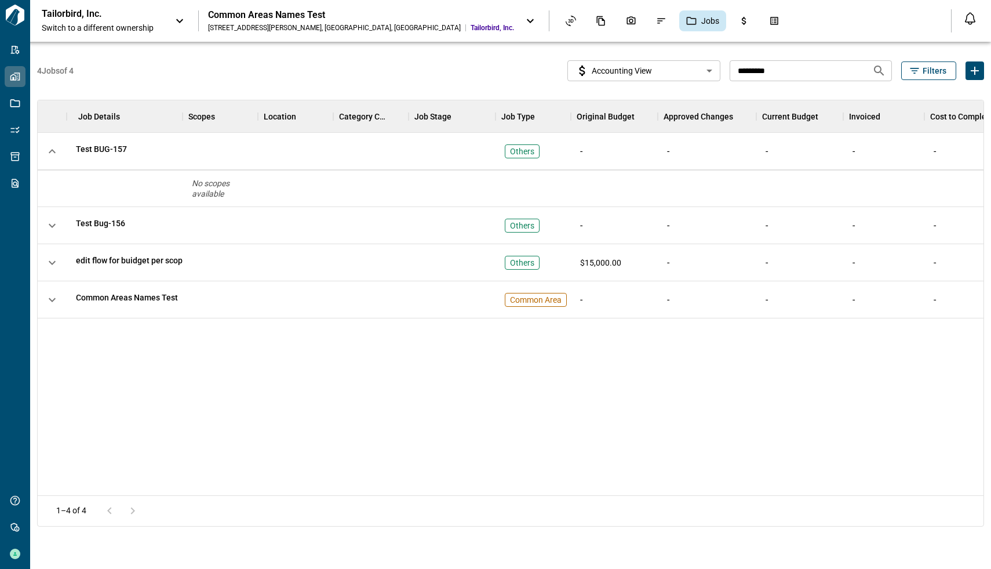
click at [483, 67] on div "**********" at bounding box center [378, 70] width 683 height 21
click at [54, 259] on span "button" at bounding box center [52, 262] width 16 height 16
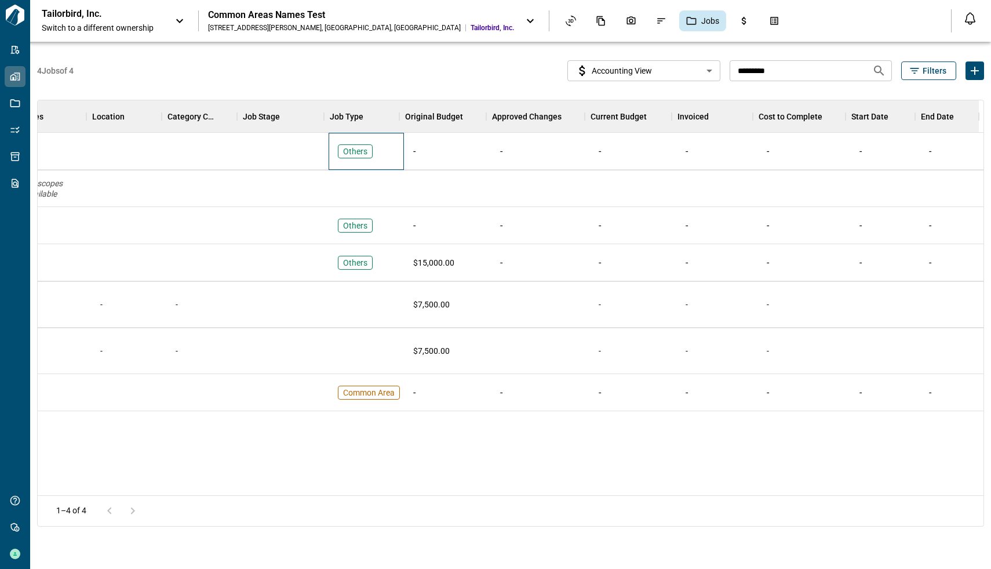
click at [380, 147] on div "Others" at bounding box center [366, 151] width 75 height 37
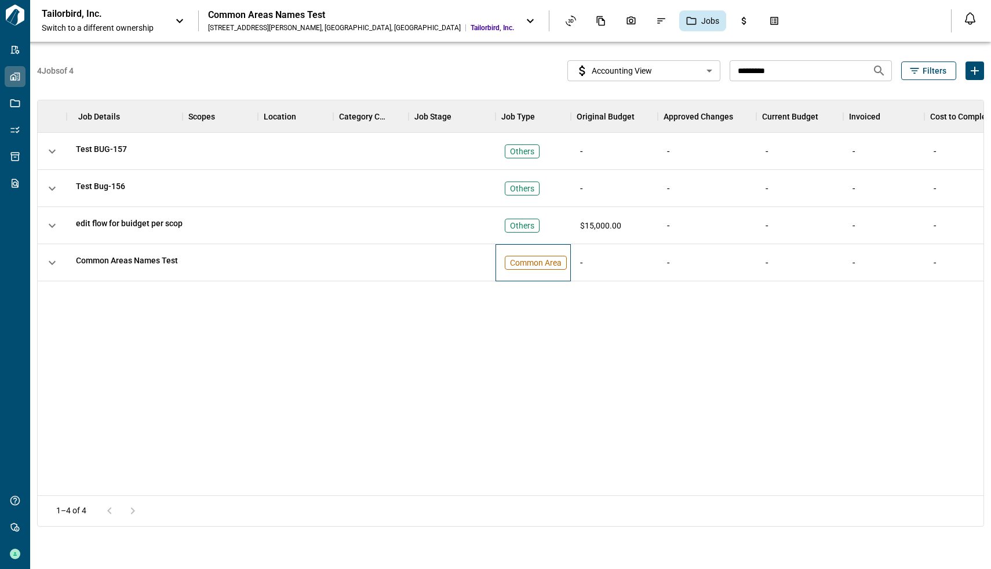
click at [549, 269] on div "Common Area" at bounding box center [533, 262] width 75 height 37
